Goal: Task Accomplishment & Management: Use online tool/utility

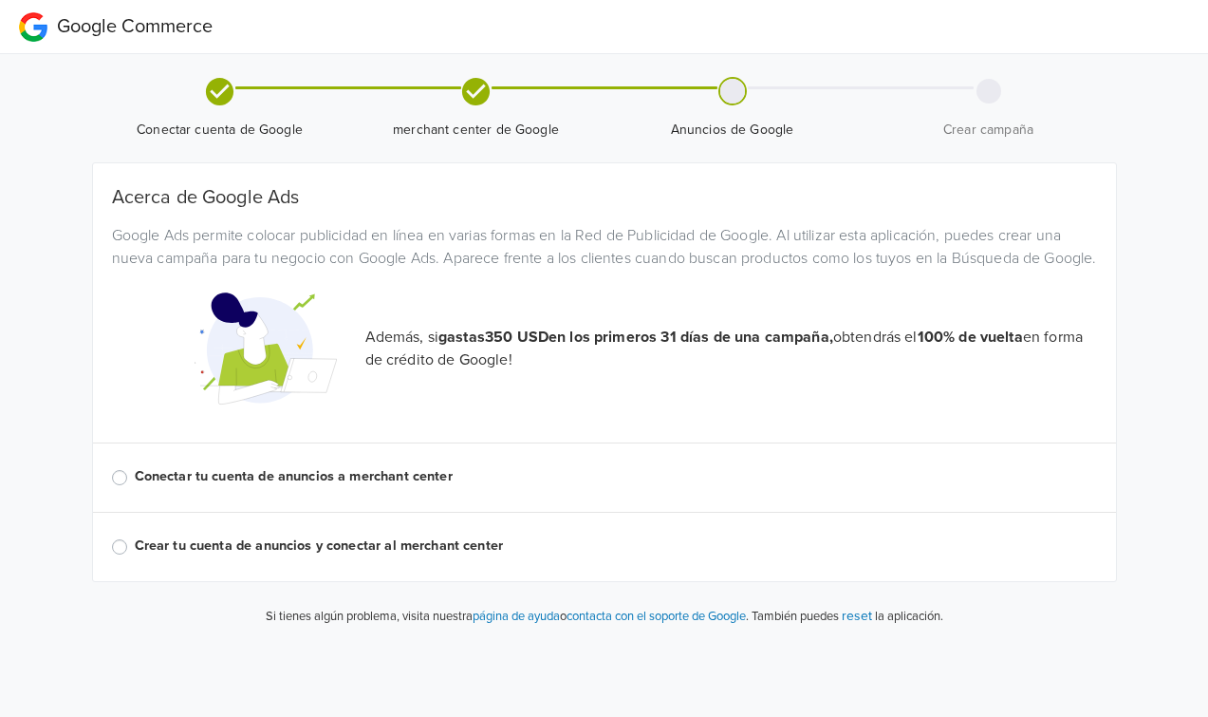
click at [140, 487] on label "Conectar tu cuenta de anuncios a merchant center" at bounding box center [616, 476] width 962 height 21
click at [0, 0] on input "Conectar tu cuenta de anuncios a merchant center" at bounding box center [0, 0] width 0 height 0
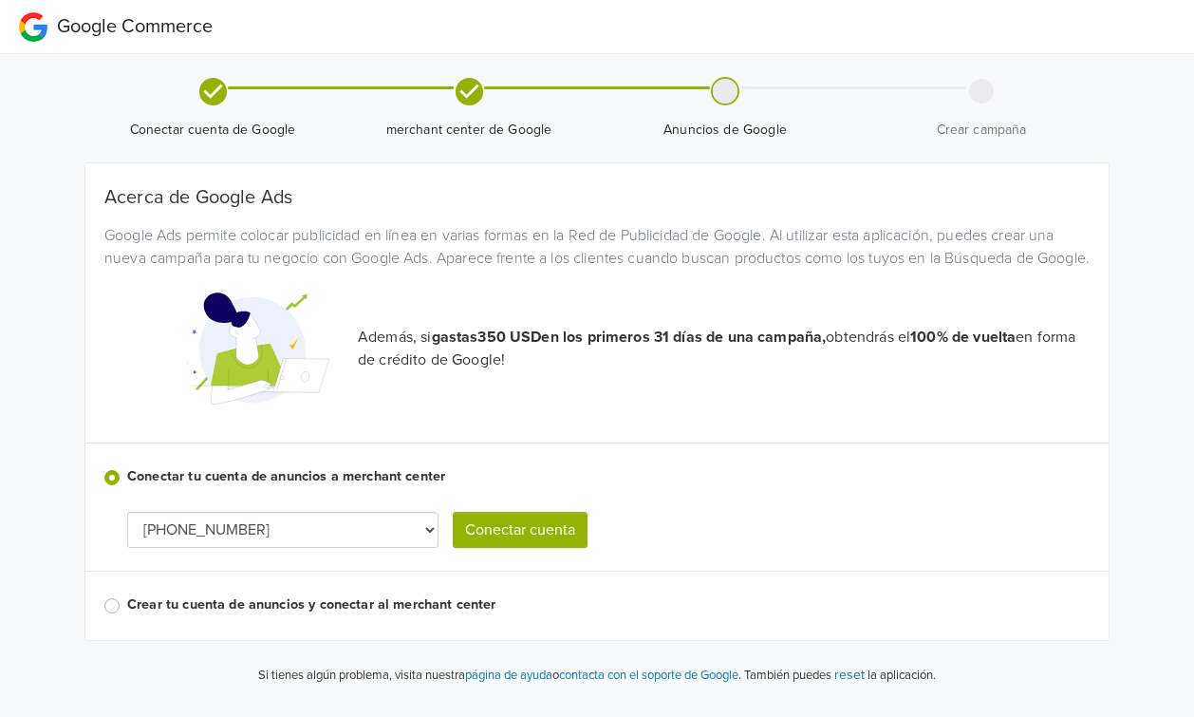
click at [421, 548] on select "[PHONE_NUMBER]" at bounding box center [282, 530] width 311 height 36
click at [521, 545] on button "Conectar cuenta" at bounding box center [520, 530] width 135 height 36
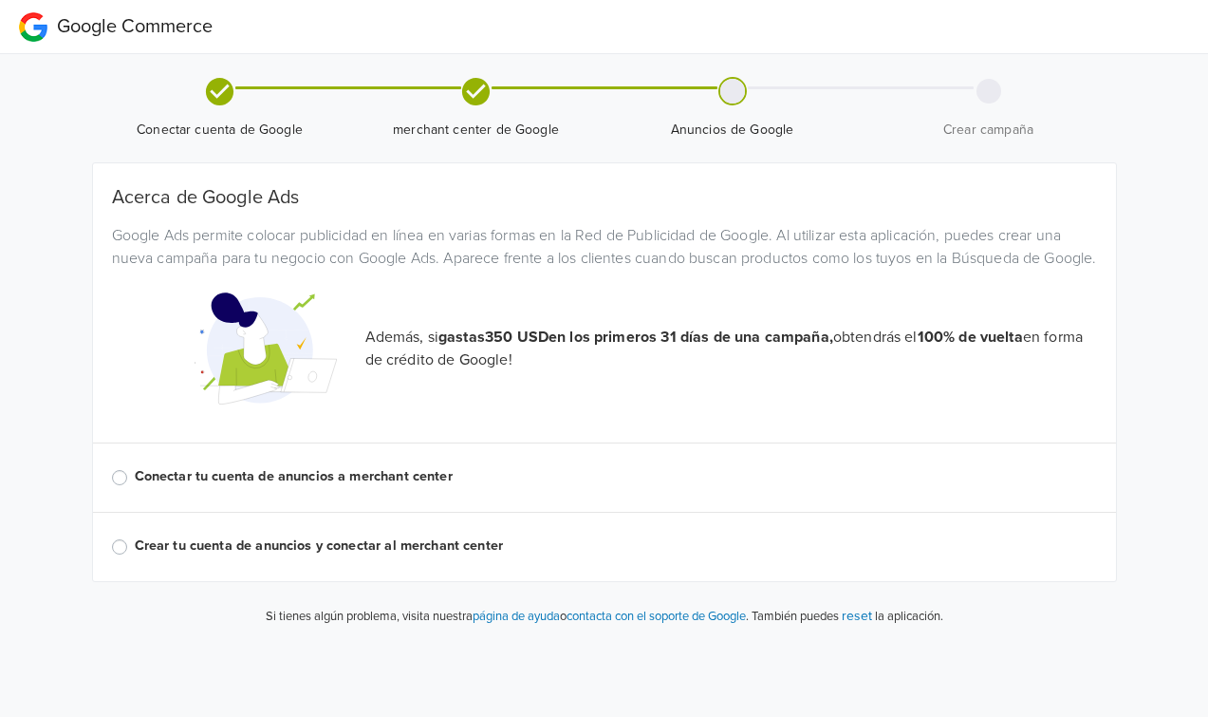
click at [69, 19] on span "Google Commerce" at bounding box center [135, 26] width 156 height 23
click at [273, 487] on label "Conectar tu cuenta de anuncios a merchant center" at bounding box center [616, 476] width 962 height 21
click at [0, 0] on input "Conectar tu cuenta de anuncios a merchant center" at bounding box center [0, 0] width 0 height 0
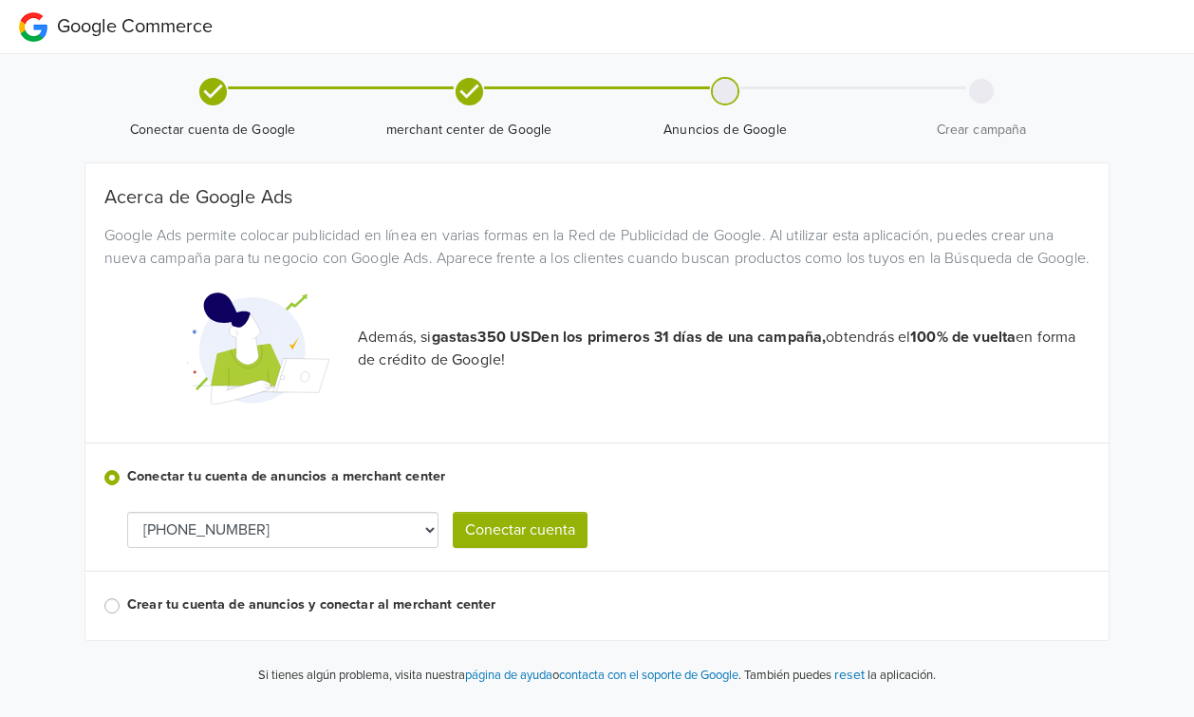
click at [535, 548] on button "Conectar cuenta" at bounding box center [520, 530] width 135 height 36
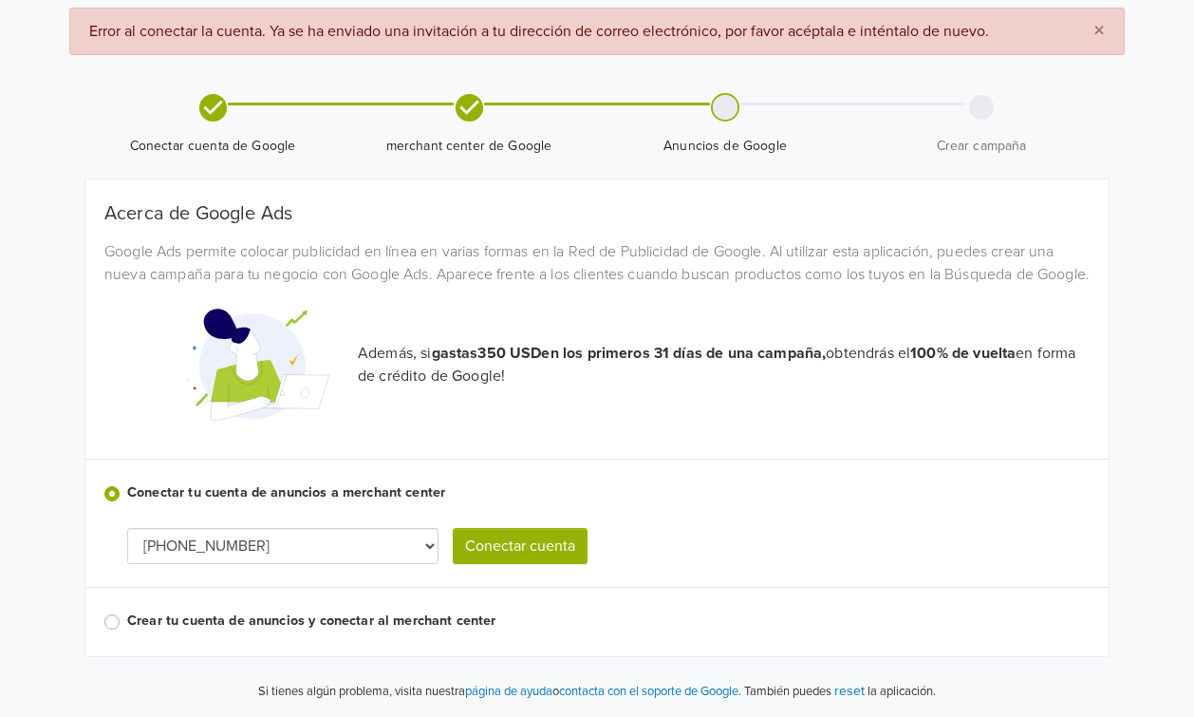
scroll to position [90, 0]
click at [495, 545] on button "Conectar cuenta" at bounding box center [520, 546] width 135 height 36
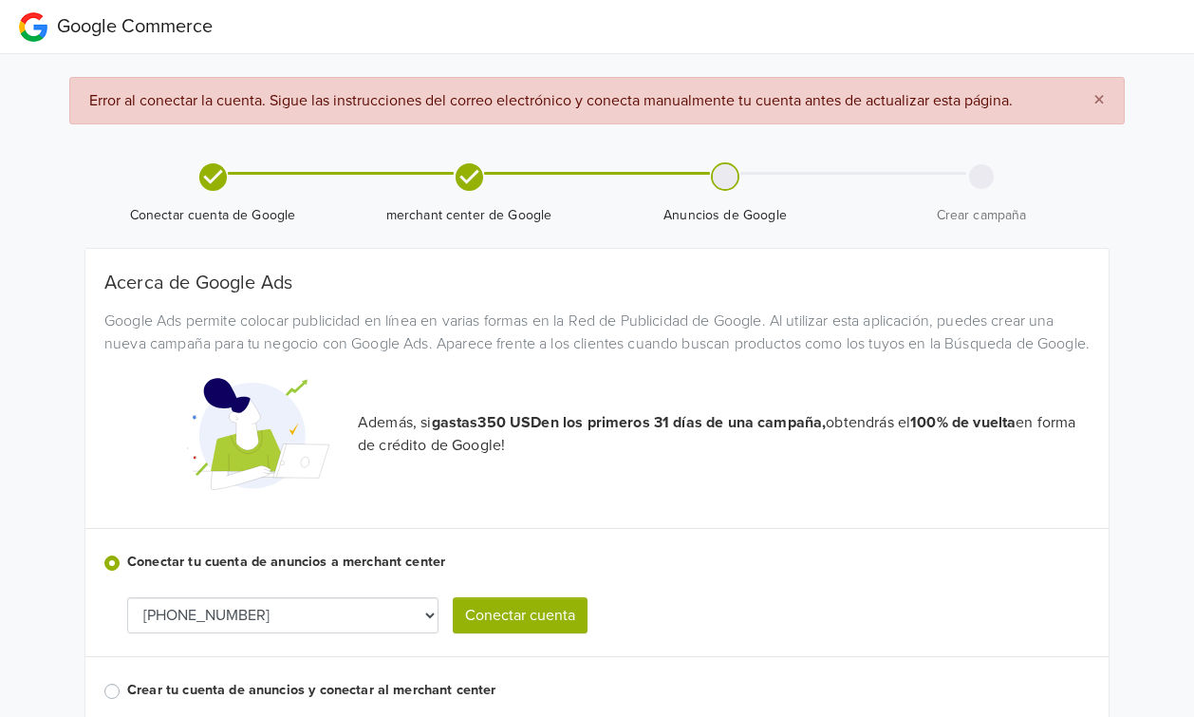
click at [507, 633] on button "Conectar cuenta" at bounding box center [520, 615] width 135 height 36
click at [1106, 97] on button "×" at bounding box center [1098, 101] width 49 height 46
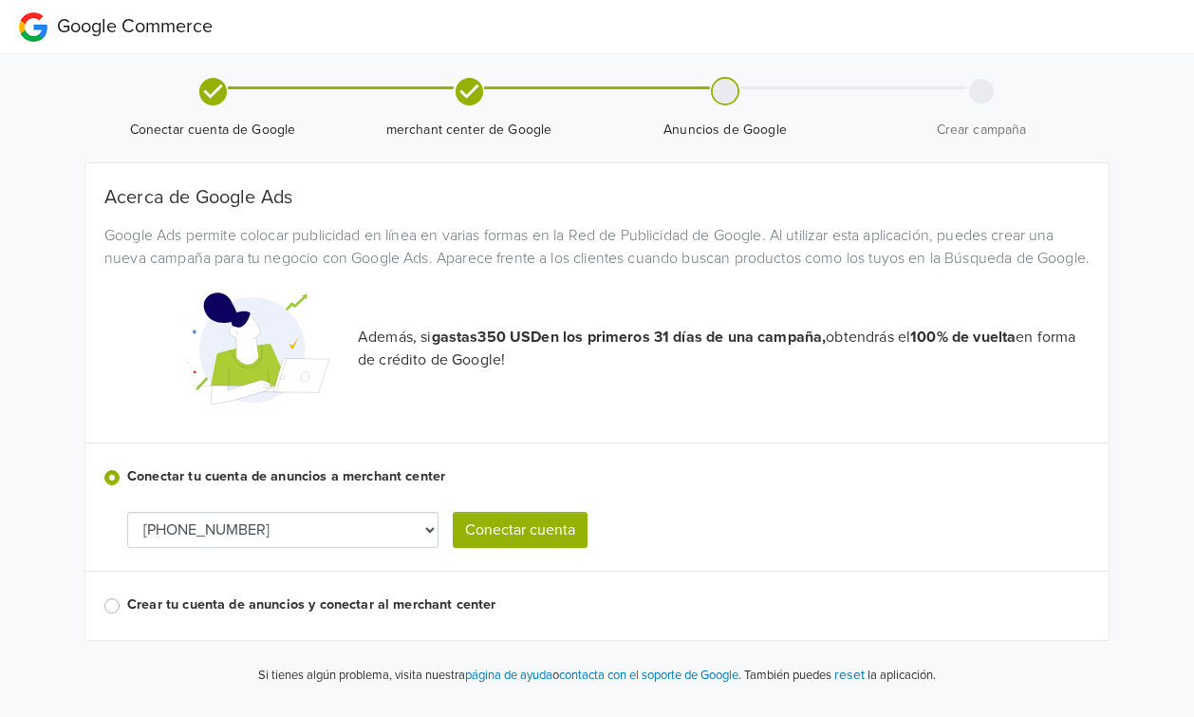
click at [535, 545] on button "Conectar cuenta" at bounding box center [520, 530] width 135 height 36
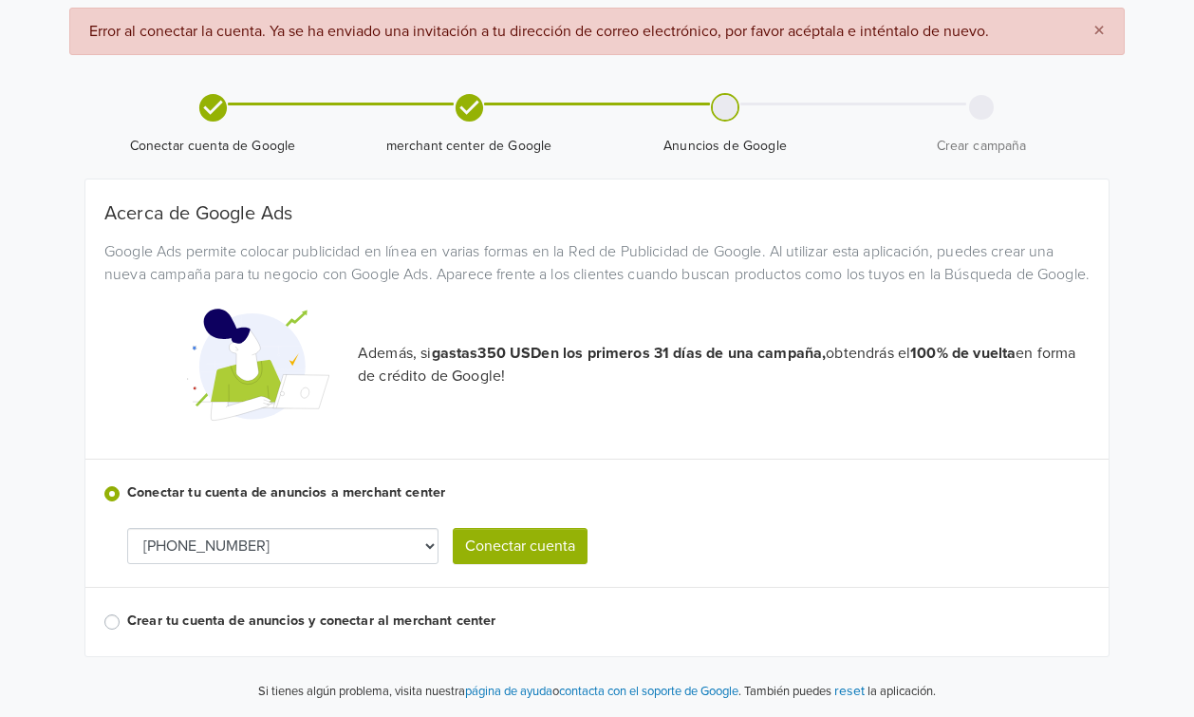
scroll to position [90, 0]
